Goal: Find specific page/section: Find specific page/section

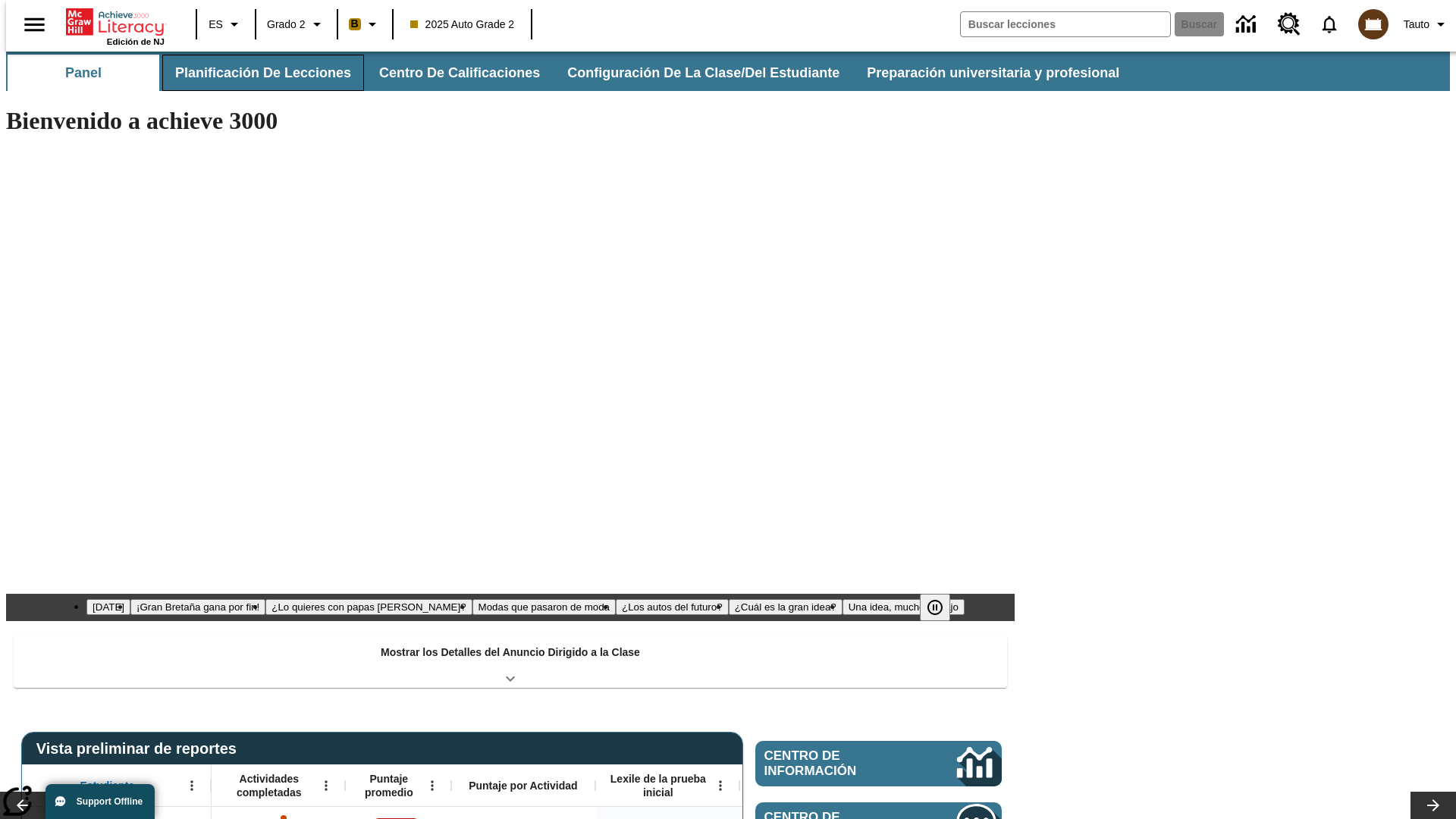
click at [254, 73] on button "Planificación de lecciones" at bounding box center [262, 73] width 202 height 37
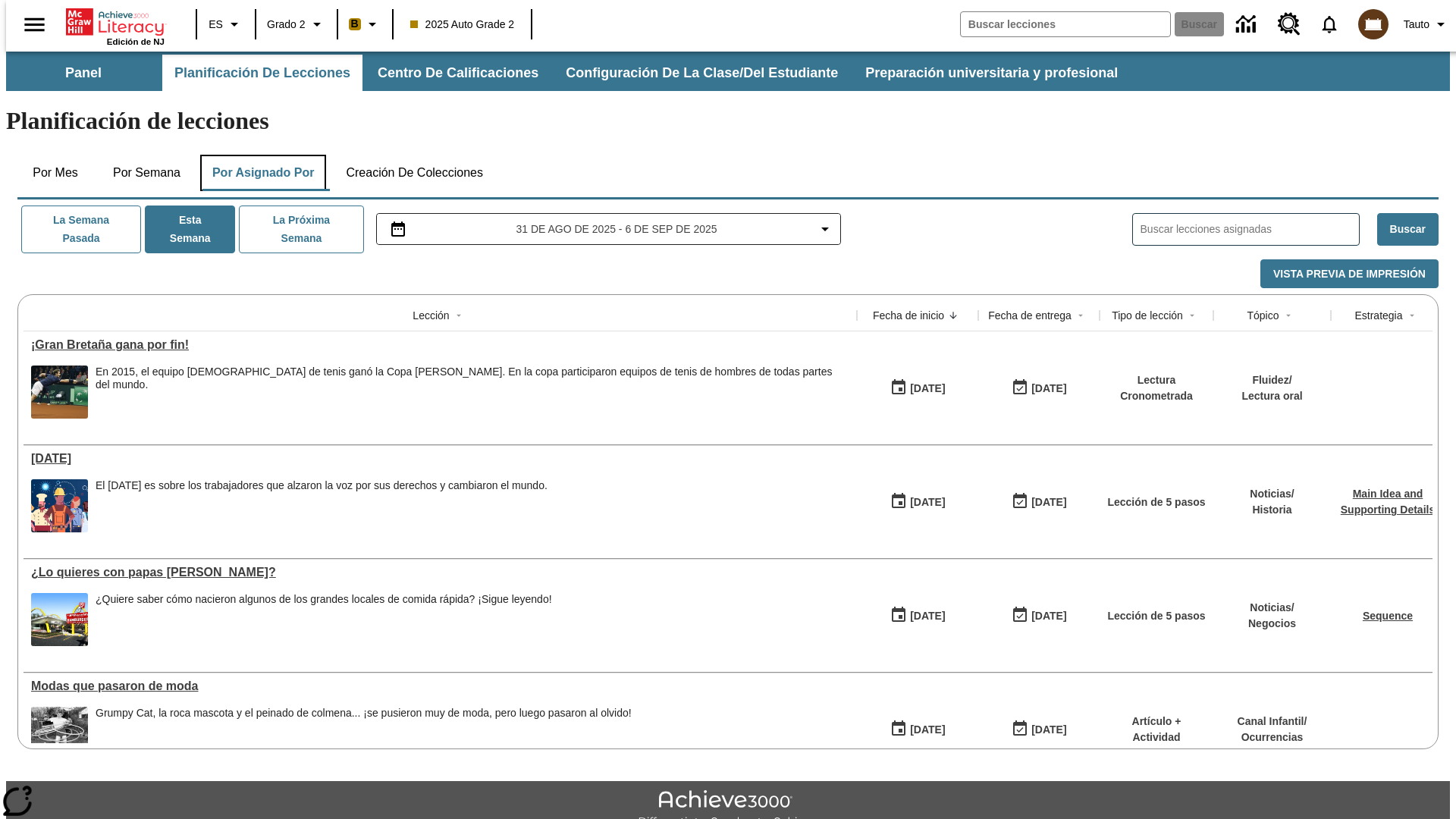
click at [260, 154] on button "Por asignado por" at bounding box center [263, 173] width 126 height 37
type input "El sueño de los animales"
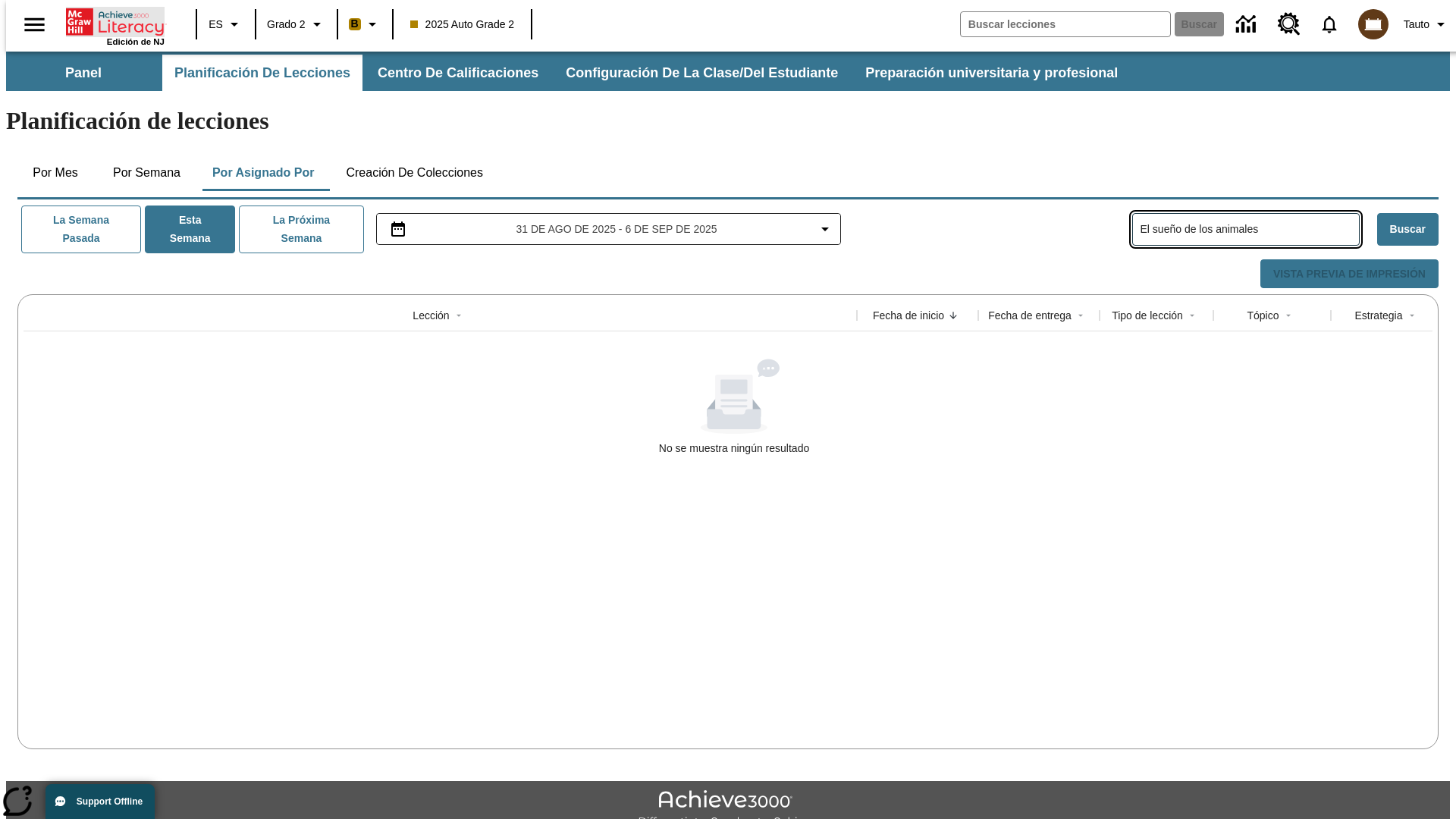
click at [109, 20] on icon "Portada" at bounding box center [116, 21] width 101 height 30
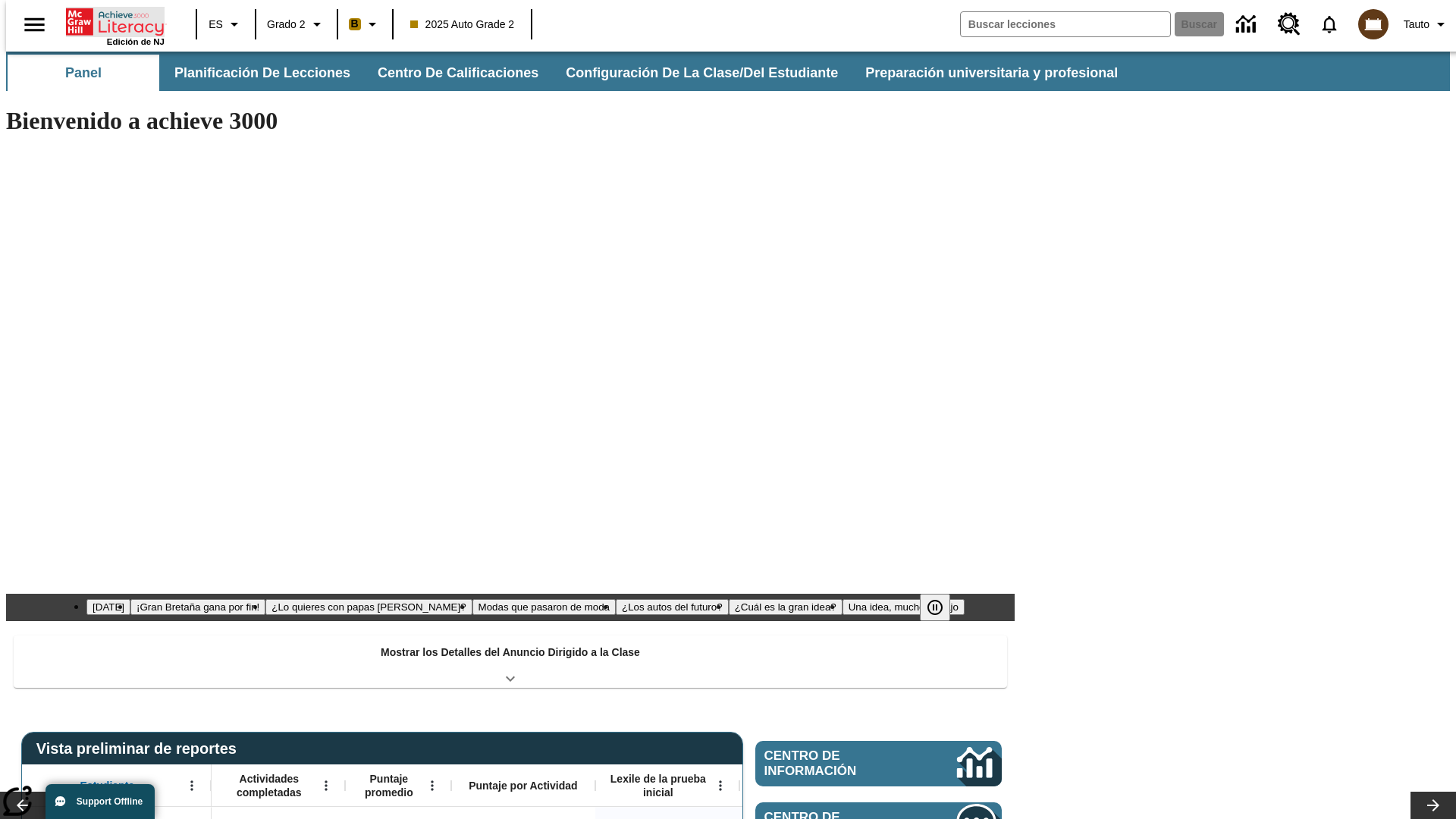
type input "-1"
